Goal: Navigation & Orientation: Find specific page/section

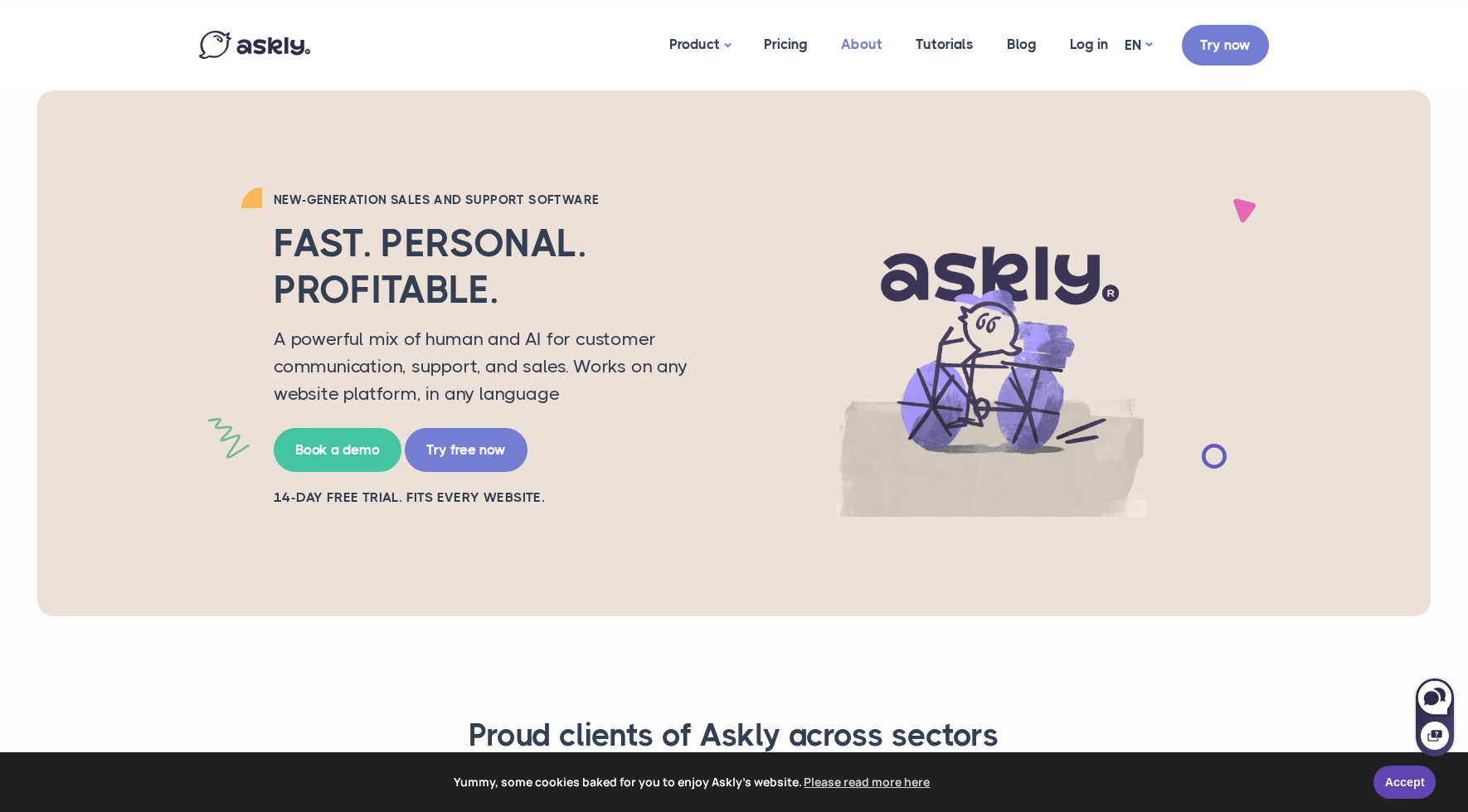
click at [856, 42] on link "About" at bounding box center [862, 44] width 75 height 80
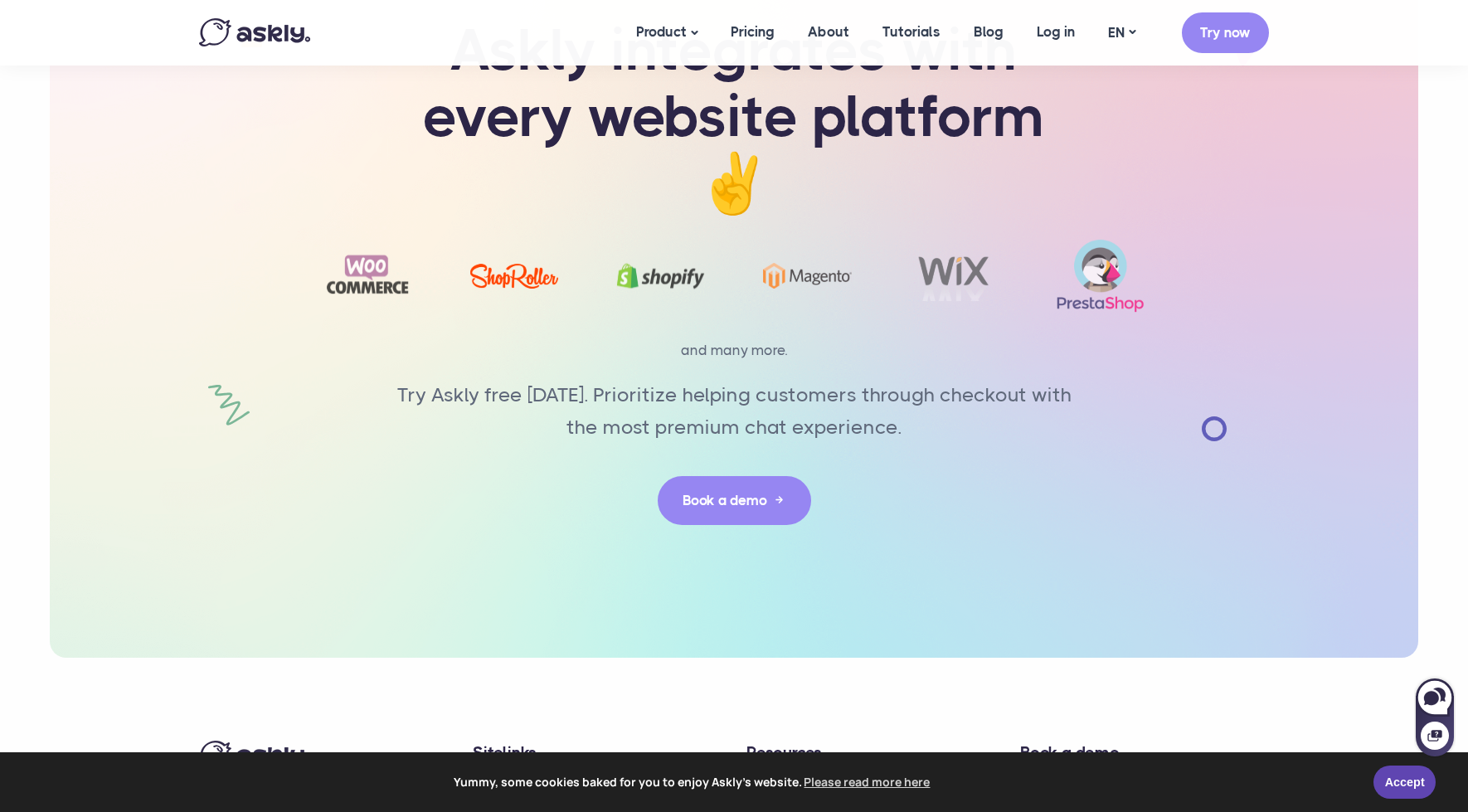
scroll to position [3776, 0]
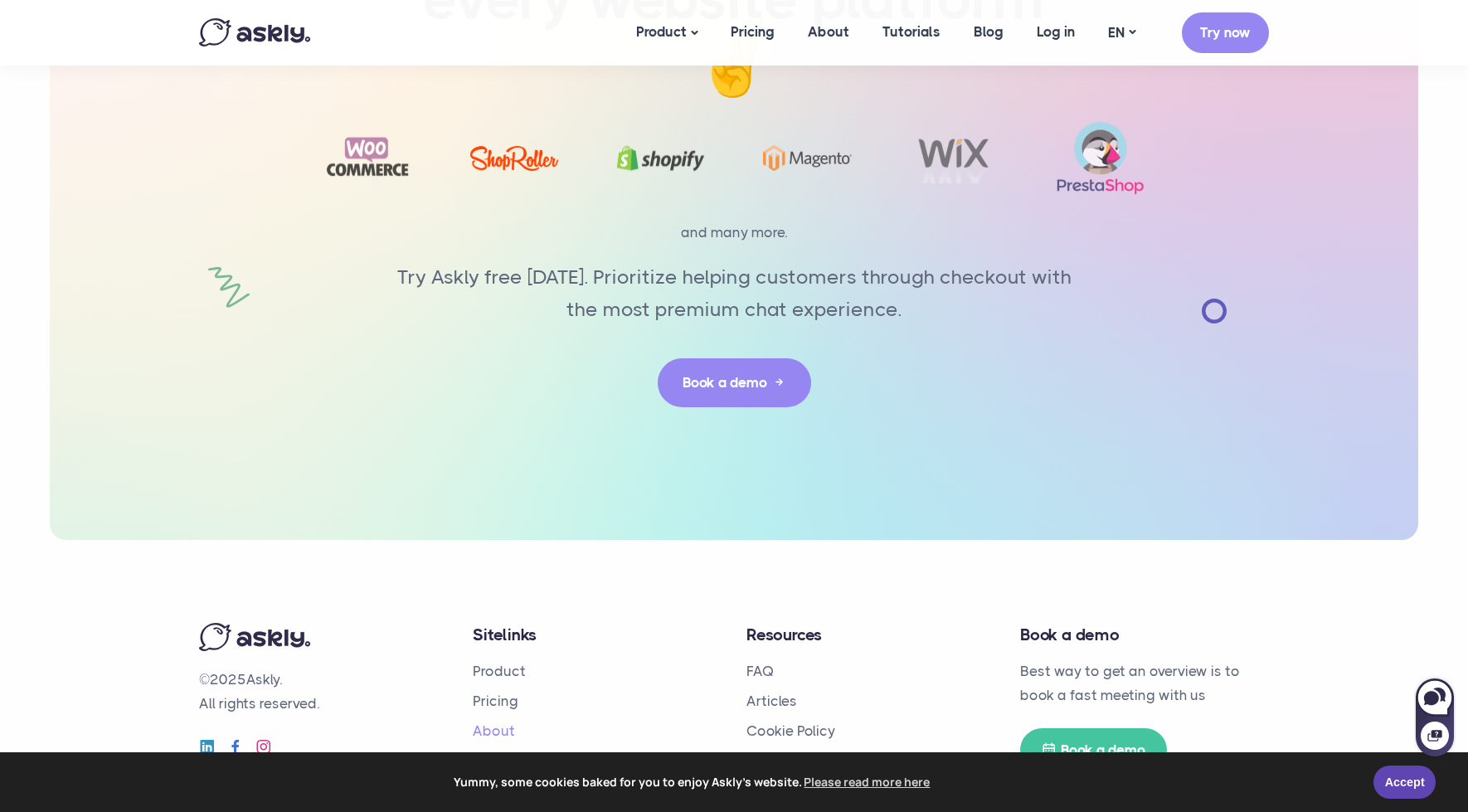
click at [492, 723] on link "About" at bounding box center [494, 731] width 42 height 16
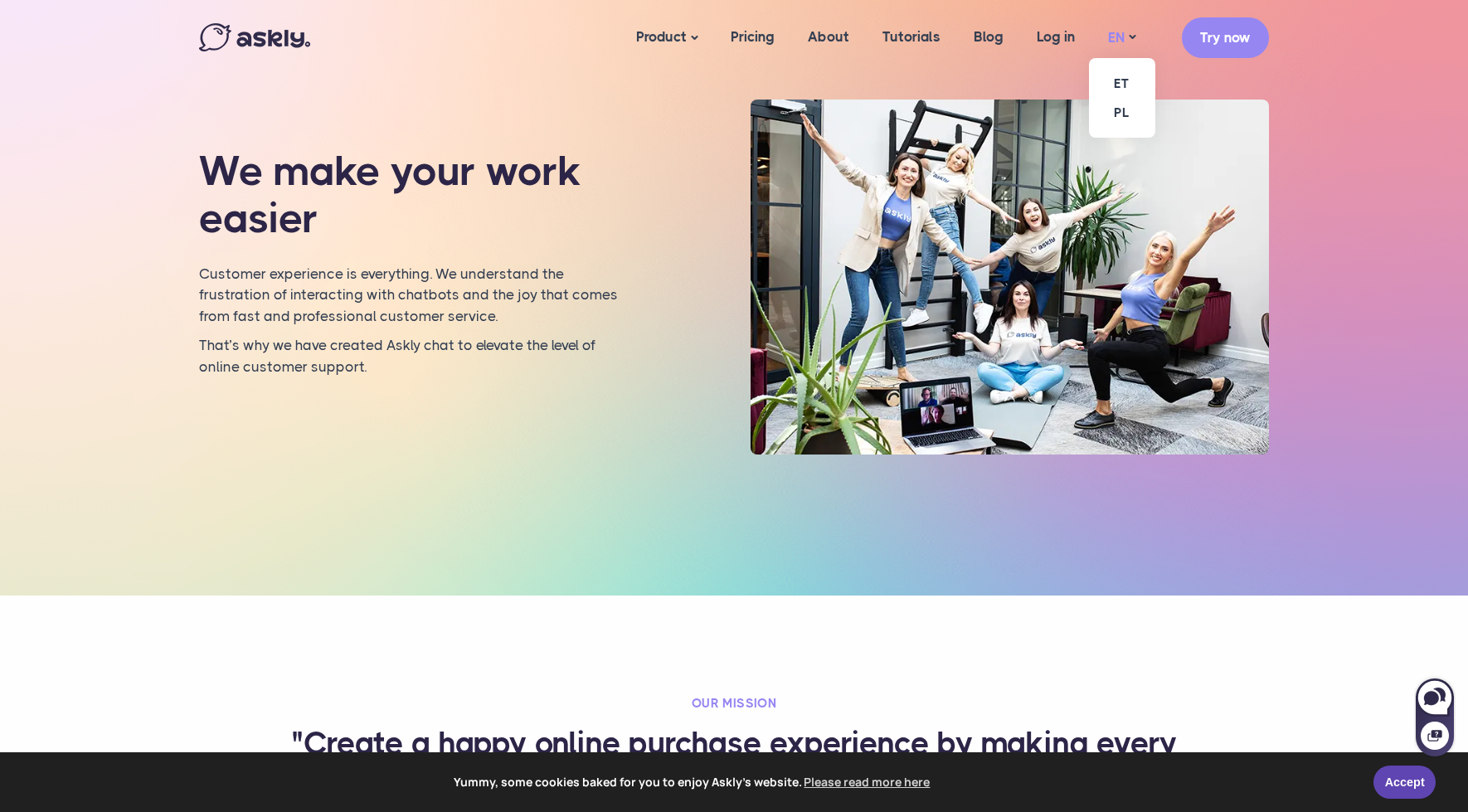
click at [1128, 36] on link "EN" at bounding box center [1122, 37] width 60 height 24
click at [1123, 77] on link "ET" at bounding box center [1122, 83] width 67 height 29
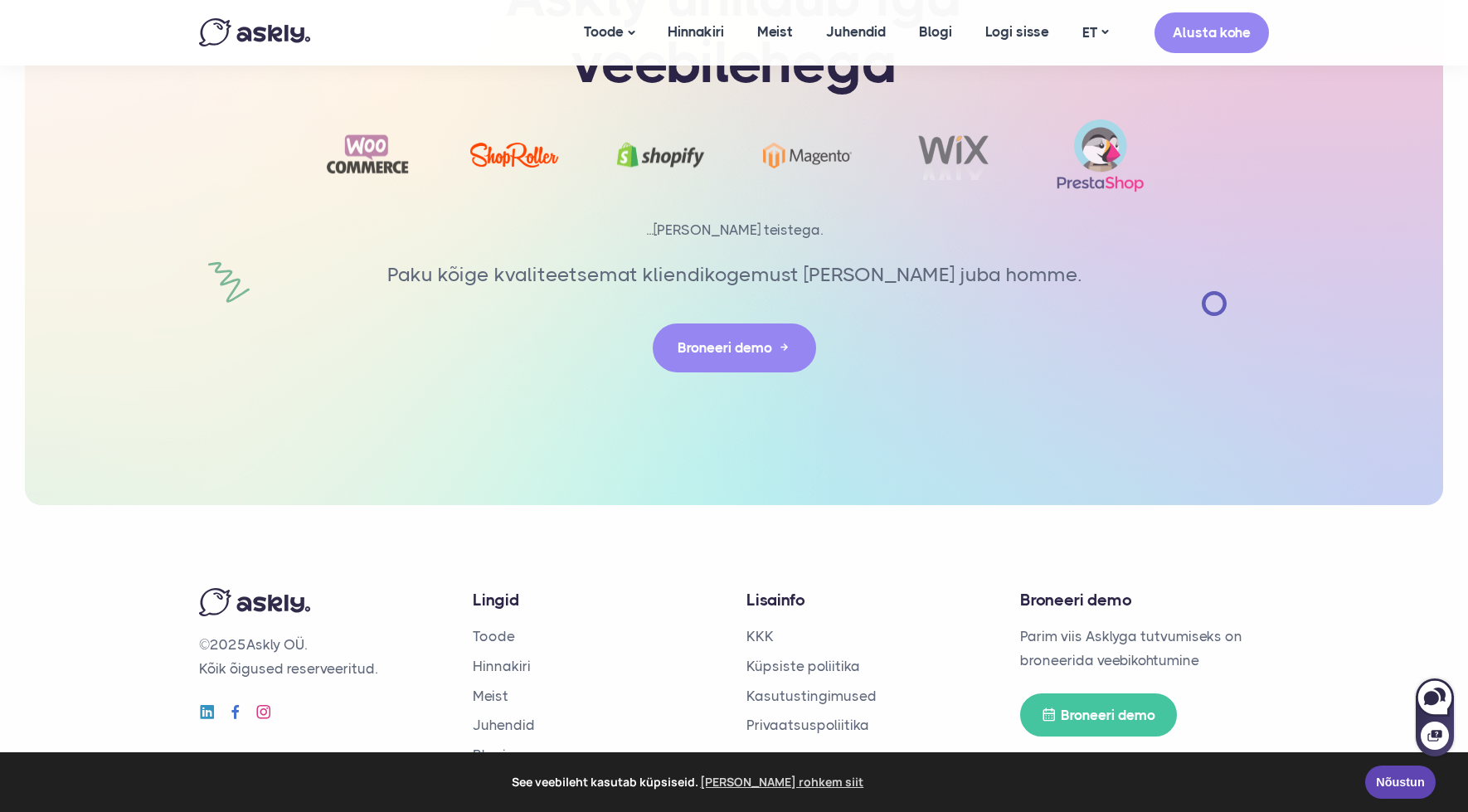
scroll to position [3681, 0]
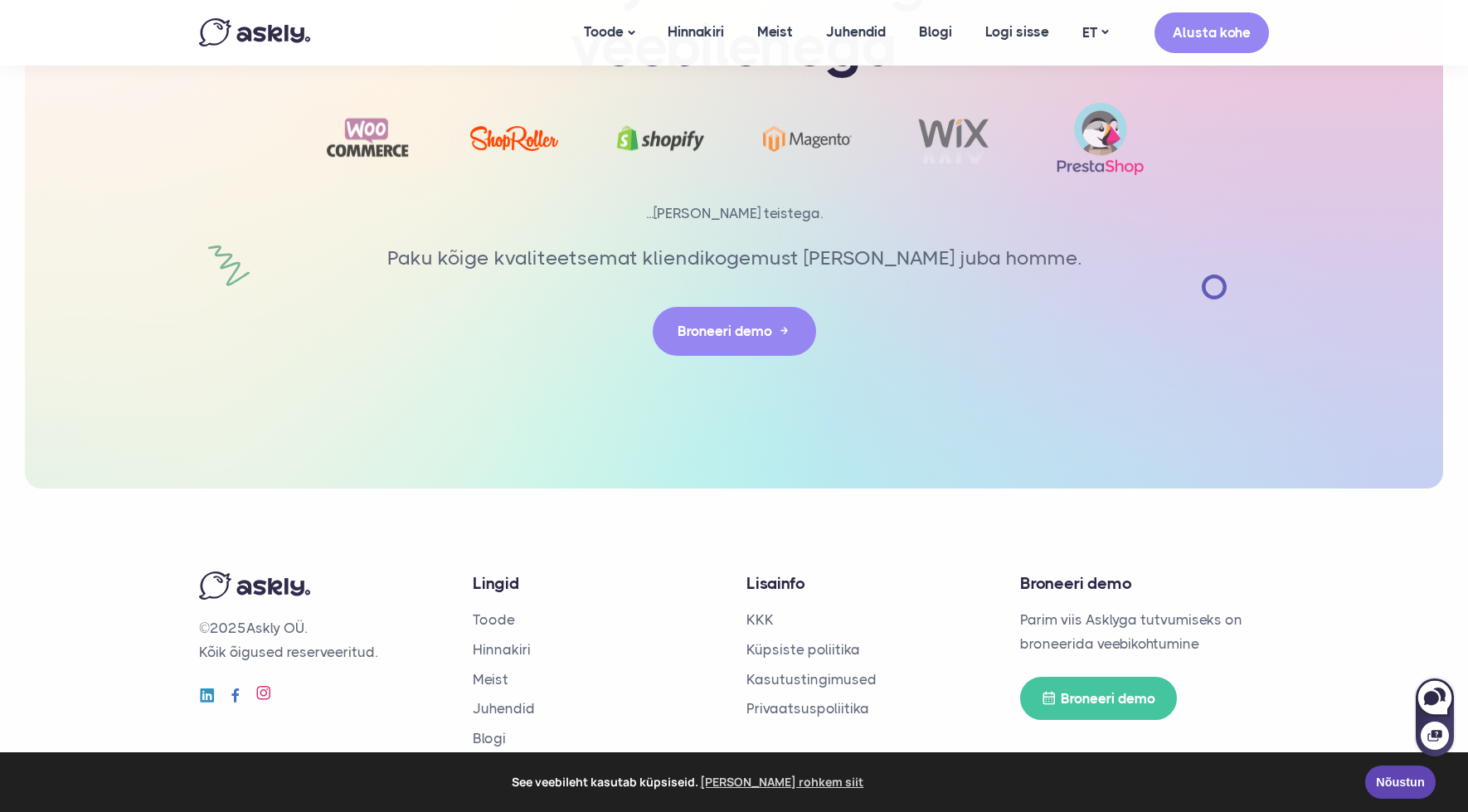
click at [263, 684] on icon at bounding box center [263, 692] width 16 height 16
